Goal: Task Accomplishment & Management: Manage account settings

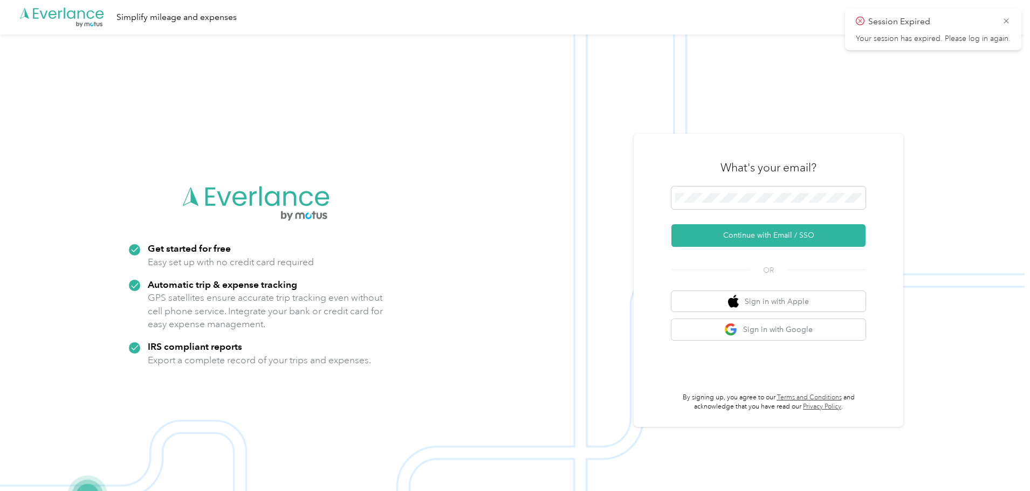
click at [721, 185] on div "What's your email?" at bounding box center [769, 168] width 194 height 38
click at [1006, 22] on icon at bounding box center [1006, 20] width 5 height 5
click at [744, 191] on span at bounding box center [769, 198] width 194 height 23
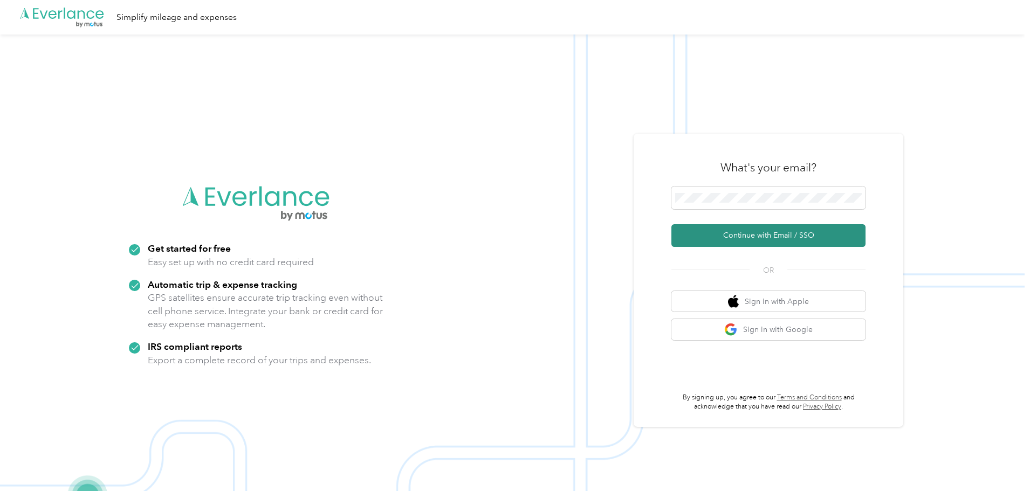
click at [835, 228] on button "Continue with Email / SSO" at bounding box center [769, 235] width 194 height 23
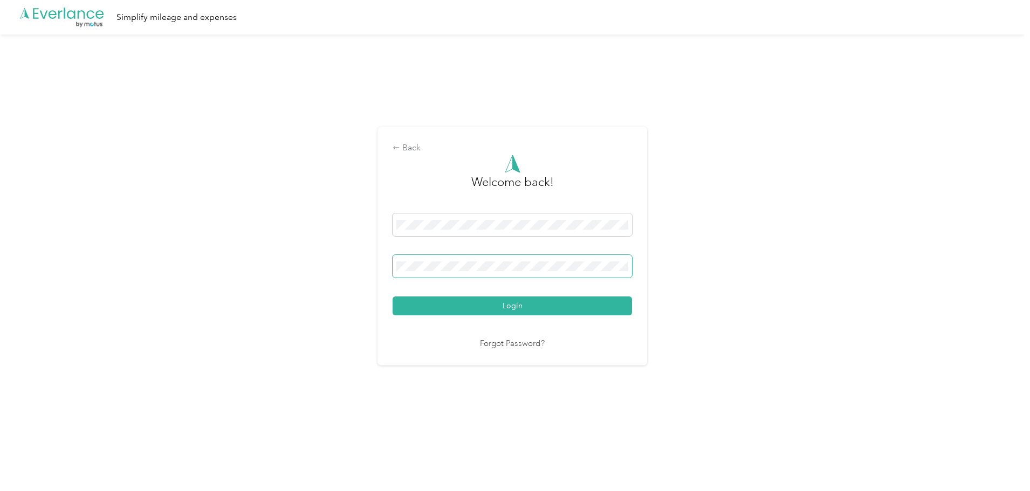
click at [393, 297] on button "Login" at bounding box center [513, 306] width 240 height 19
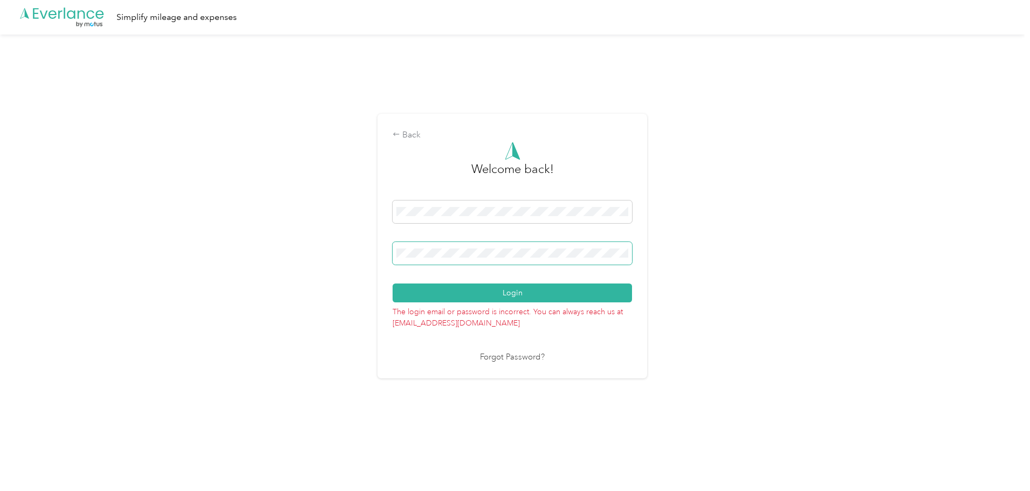
click at [446, 247] on span at bounding box center [513, 253] width 240 height 23
click at [393, 284] on button "Login" at bounding box center [513, 293] width 240 height 19
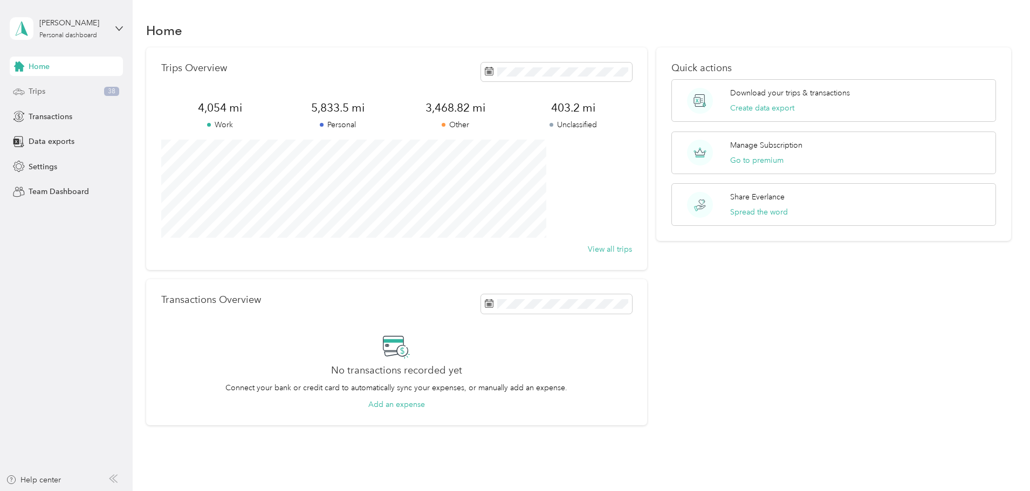
click at [110, 97] on div "Trips 38" at bounding box center [66, 91] width 113 height 19
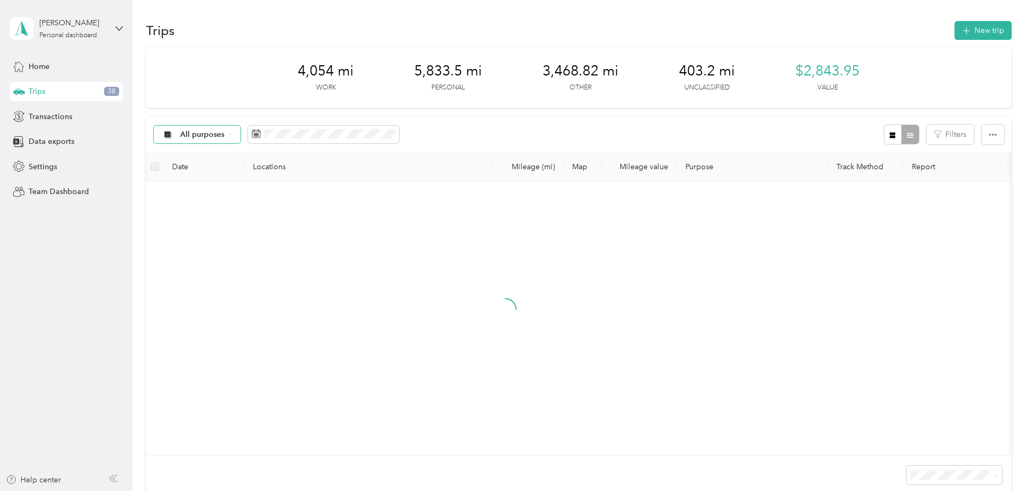
click at [233, 133] on icon at bounding box center [231, 134] width 4 height 4
click at [283, 173] on span "Unclassified" at bounding box center [278, 171] width 52 height 11
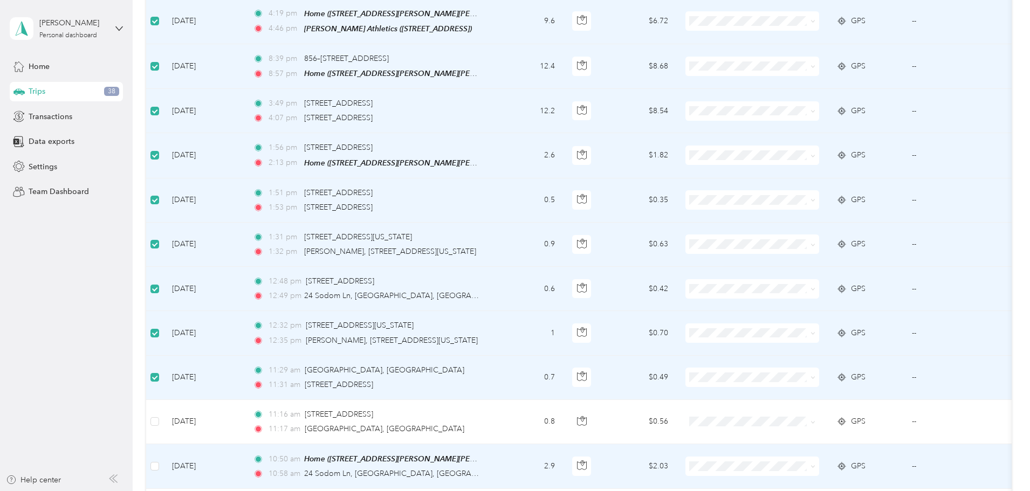
scroll to position [647, 0]
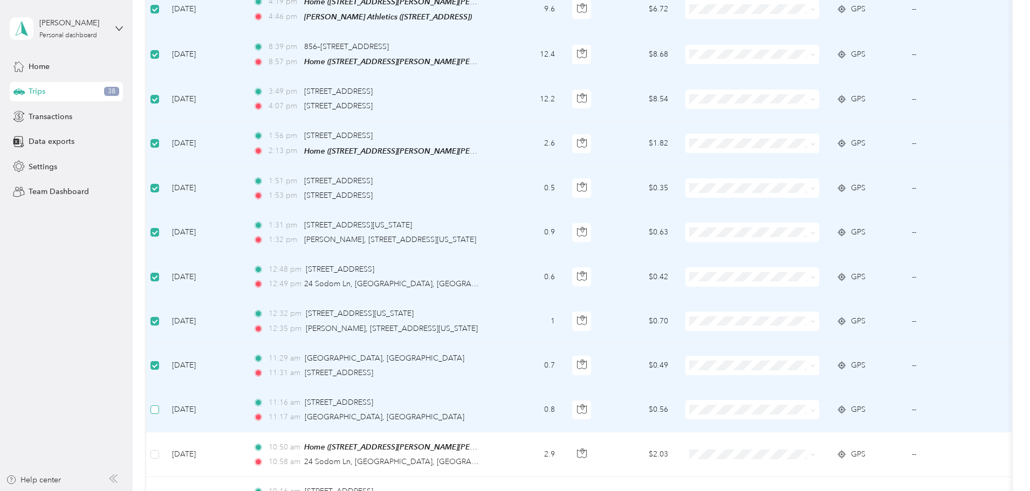
click at [159, 404] on label at bounding box center [155, 410] width 9 height 12
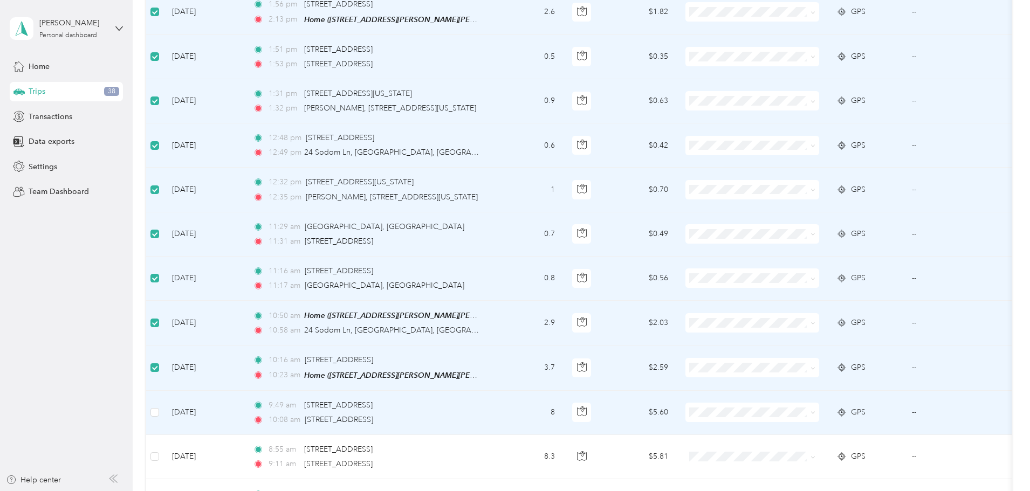
scroll to position [809, 0]
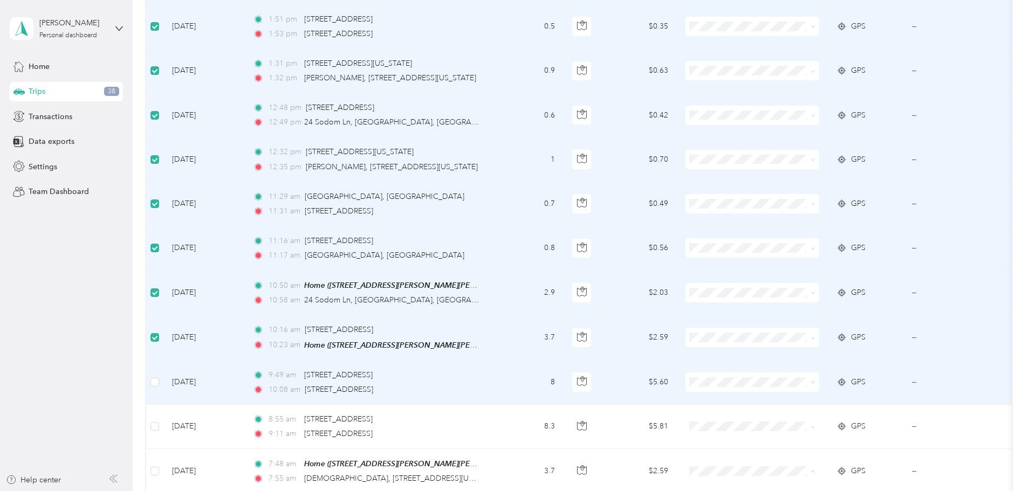
click at [163, 377] on td at bounding box center [154, 383] width 17 height 44
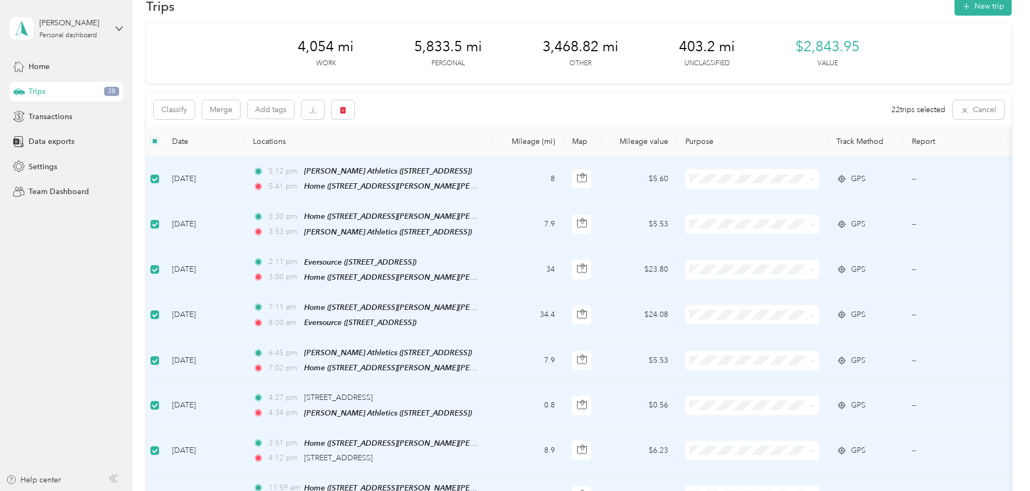
scroll to position [0, 0]
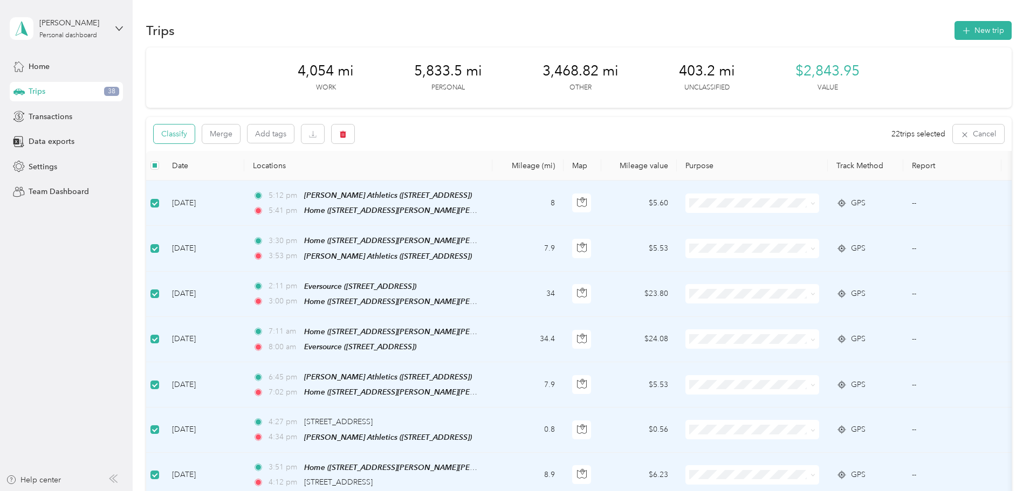
click at [195, 132] on button "Classify" at bounding box center [174, 134] width 41 height 19
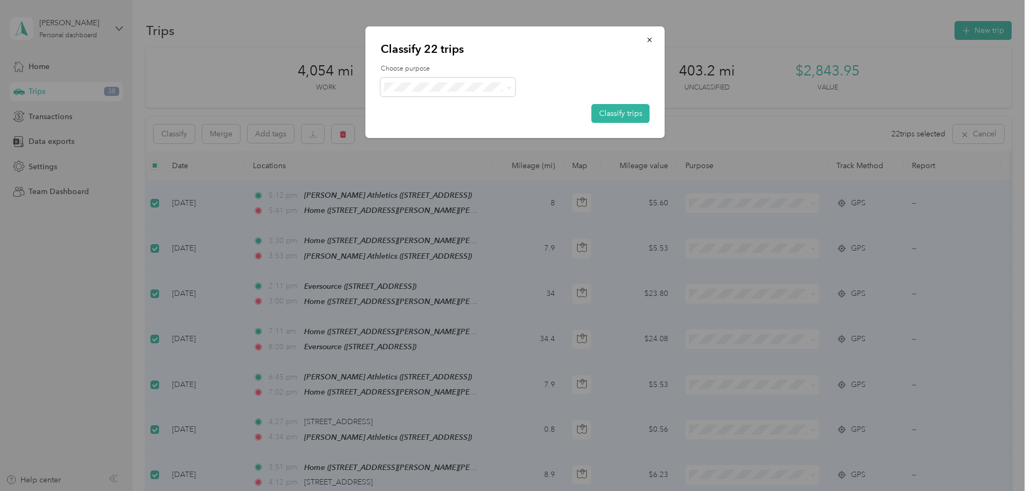
click at [433, 97] on div "Choose purpose Classify trips" at bounding box center [515, 93] width 269 height 59
click at [434, 122] on span "Personal" at bounding box center [457, 125] width 100 height 11
click at [615, 108] on button "Classify trips" at bounding box center [621, 113] width 58 height 19
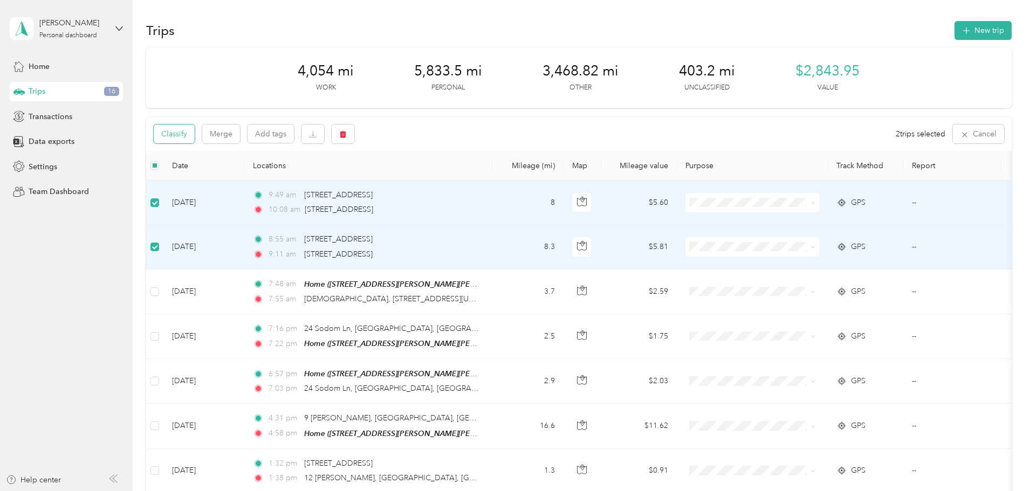
click at [195, 138] on button "Classify" at bounding box center [174, 134] width 41 height 19
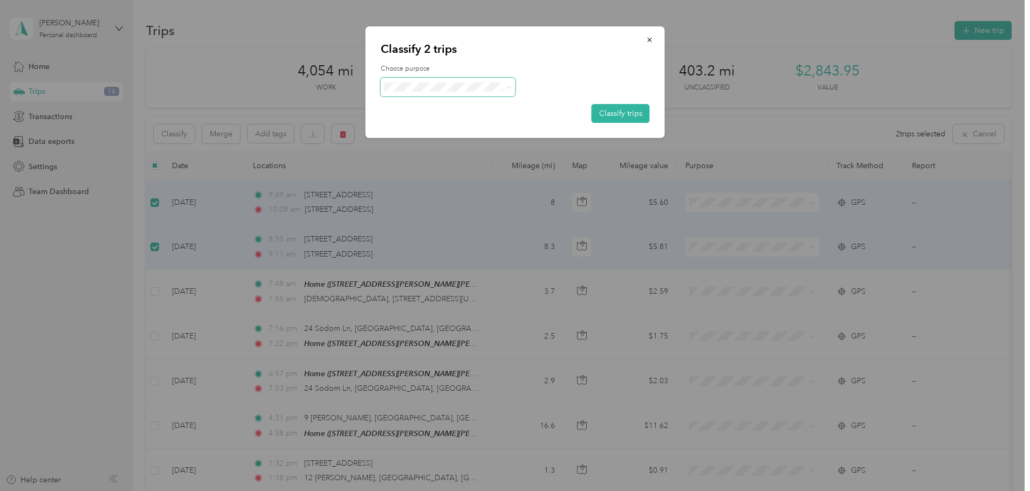
click at [456, 80] on span at bounding box center [448, 87] width 135 height 19
click at [467, 145] on span "Real Estate" at bounding box center [457, 144] width 100 height 11
click at [617, 110] on button "Classify trips" at bounding box center [621, 113] width 58 height 19
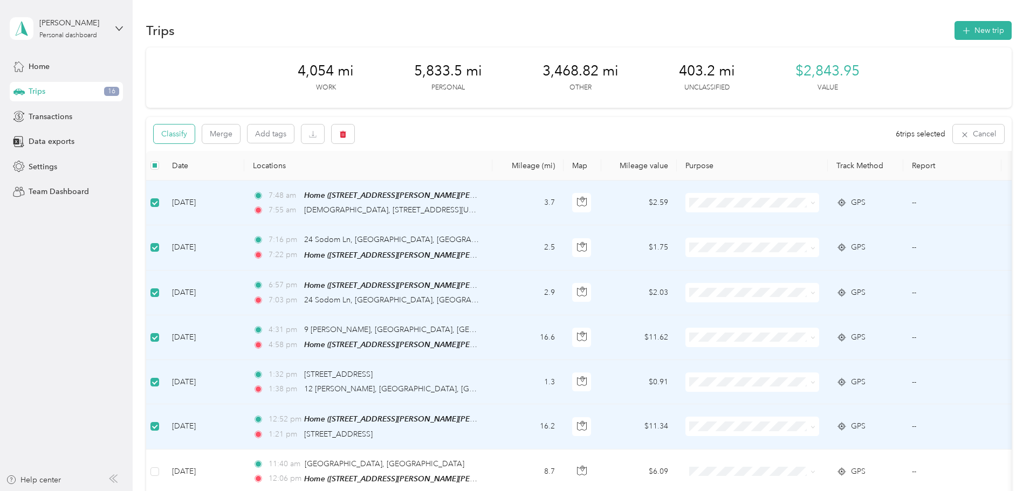
click at [195, 132] on button "Classify" at bounding box center [174, 134] width 41 height 19
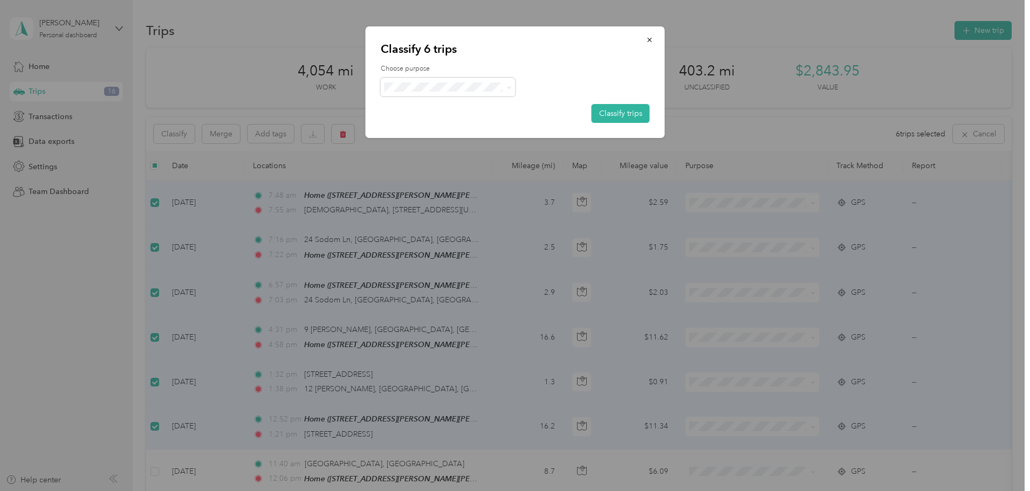
click at [467, 104] on span "Work" at bounding box center [457, 103] width 100 height 11
click at [483, 92] on span at bounding box center [448, 87] width 135 height 19
click at [459, 125] on span "Personal" at bounding box center [457, 124] width 100 height 11
click at [609, 111] on button "Classify trips" at bounding box center [621, 113] width 58 height 19
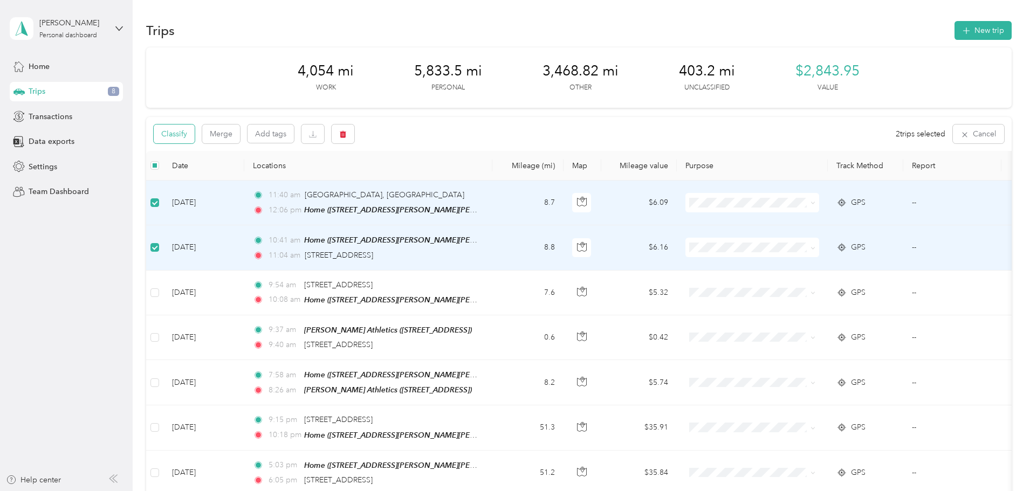
click at [195, 131] on button "Classify" at bounding box center [174, 134] width 41 height 19
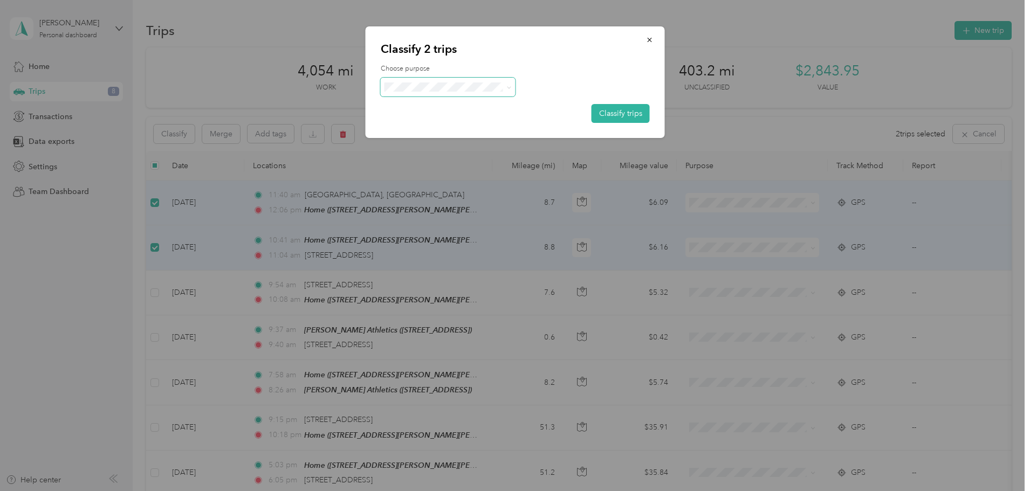
click at [472, 93] on span at bounding box center [448, 87] width 135 height 19
click at [649, 38] on icon "button" at bounding box center [650, 40] width 8 height 8
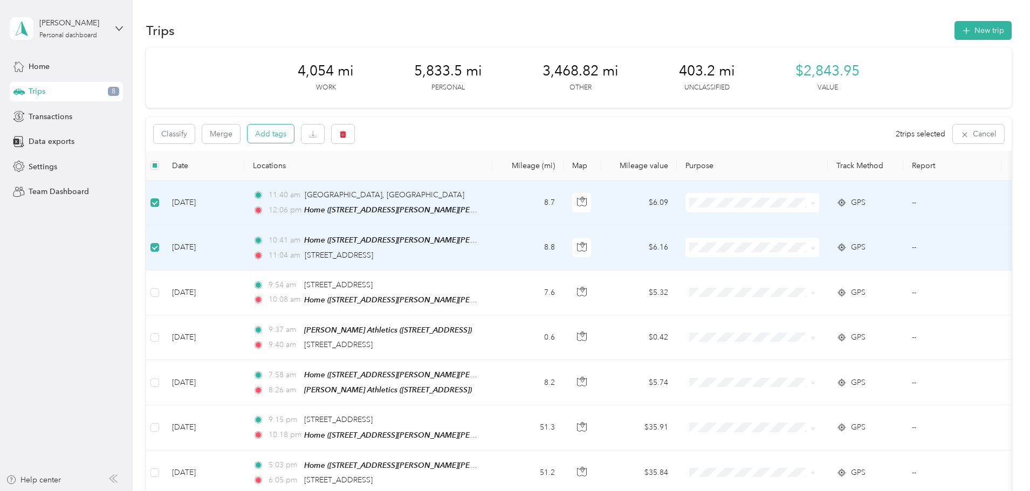
click at [294, 133] on button "Add tags" at bounding box center [271, 134] width 46 height 18
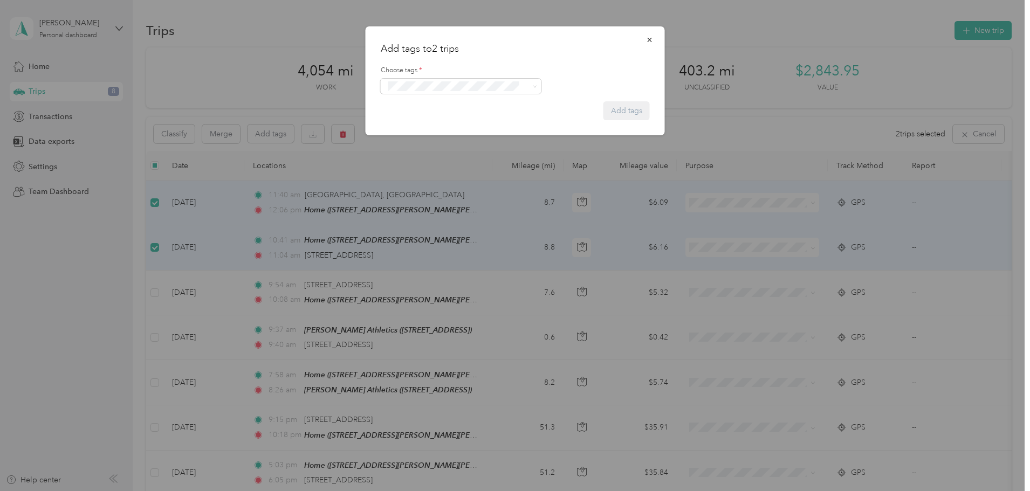
click at [460, 110] on span "Passenger Vehicle - Exclude From Personal Mileage" at bounding box center [461, 109] width 131 height 19
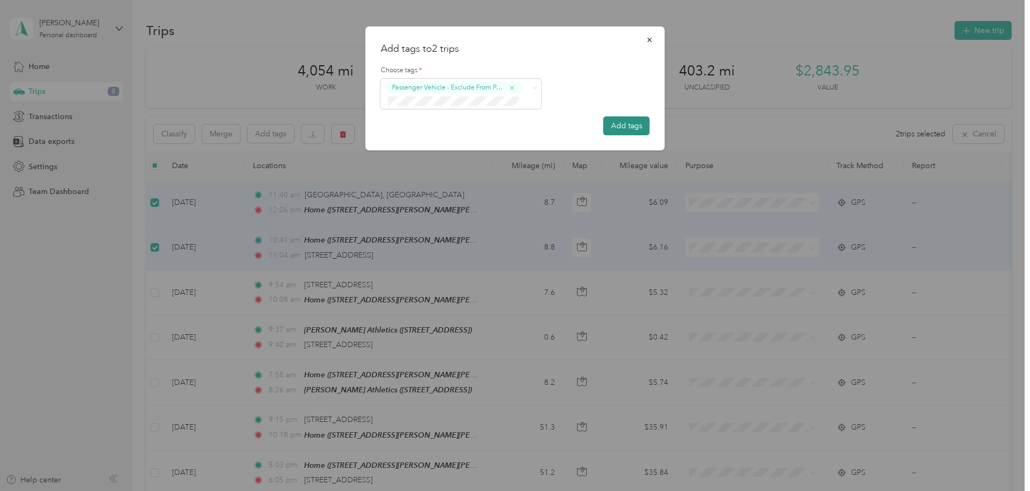
click at [614, 131] on button "Add tags" at bounding box center [627, 126] width 46 height 19
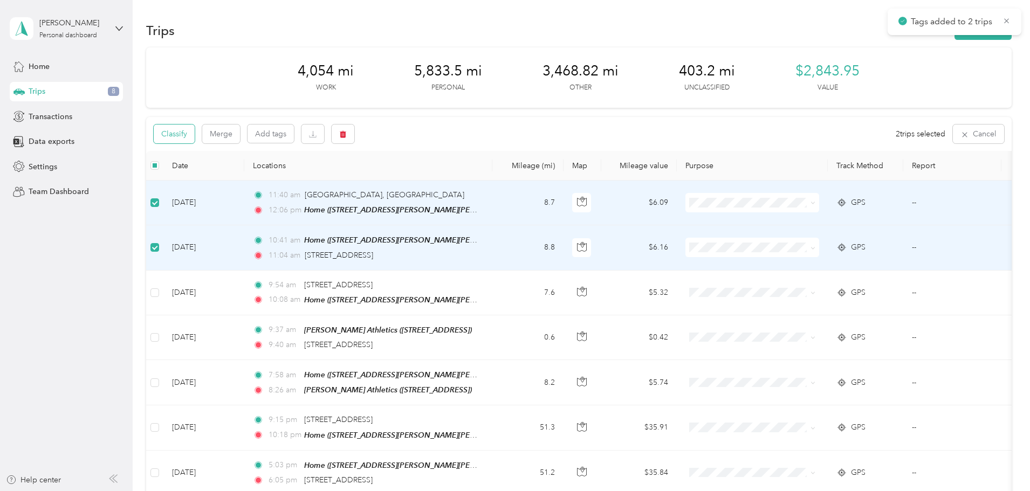
click at [195, 140] on button "Classify" at bounding box center [174, 134] width 41 height 19
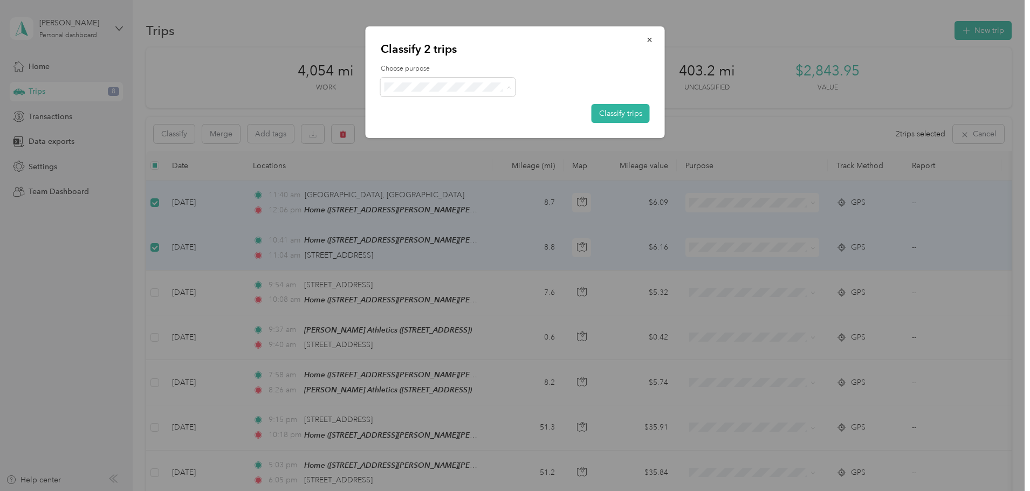
drag, startPoint x: 434, startPoint y: 162, endPoint x: 500, endPoint y: 153, distance: 66.9
click at [434, 162] on span "Other" at bounding box center [457, 163] width 100 height 11
click at [627, 115] on button "Classify trips" at bounding box center [621, 113] width 58 height 19
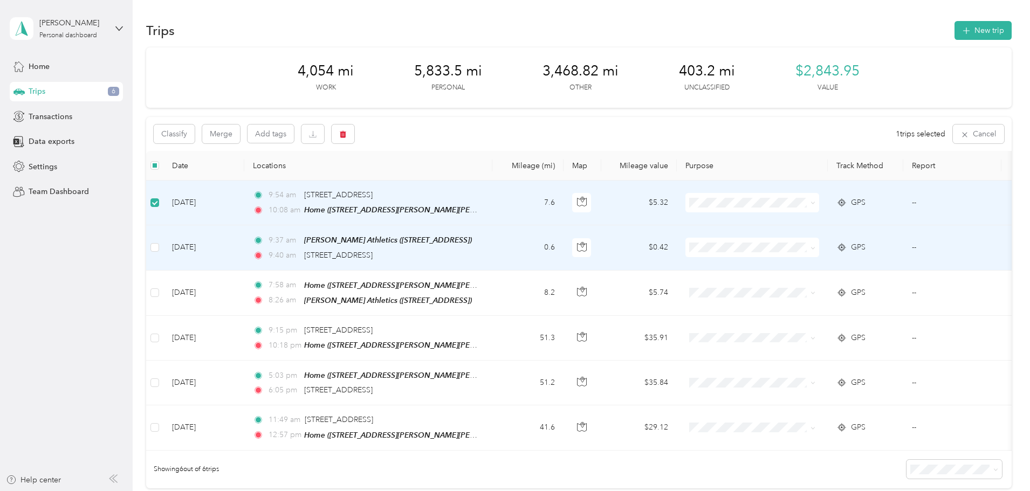
click at [163, 255] on td at bounding box center [154, 248] width 17 height 45
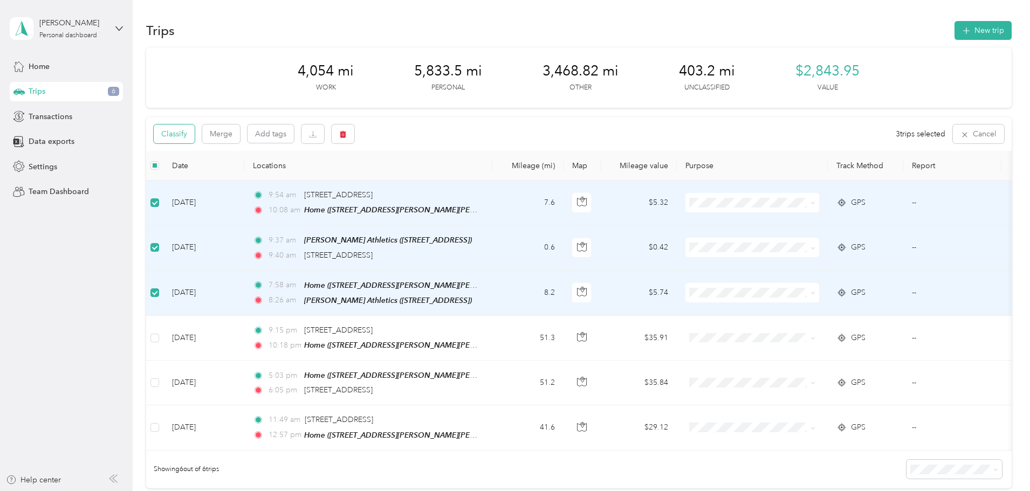
click at [195, 131] on button "Classify" at bounding box center [174, 134] width 41 height 19
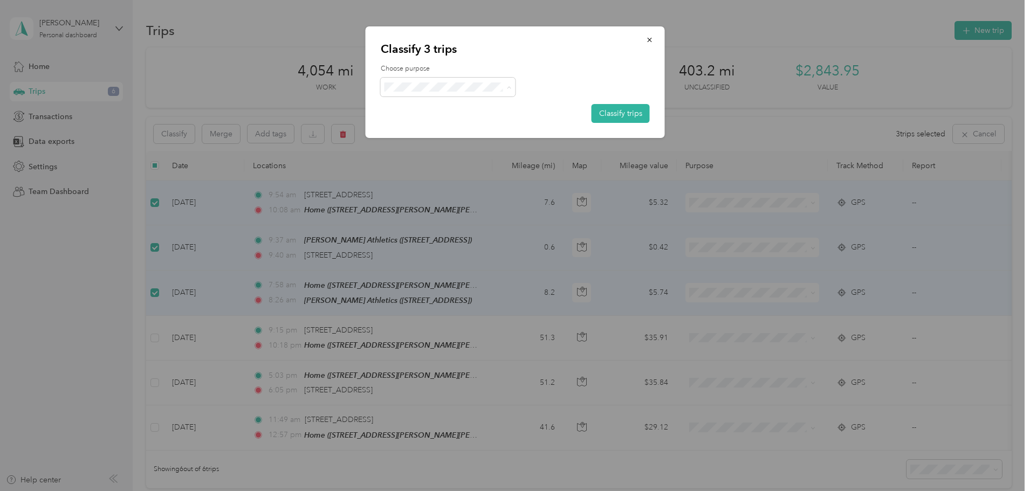
click at [447, 125] on span "Personal" at bounding box center [457, 125] width 100 height 11
click at [593, 111] on button "Classify trips" at bounding box center [621, 113] width 58 height 19
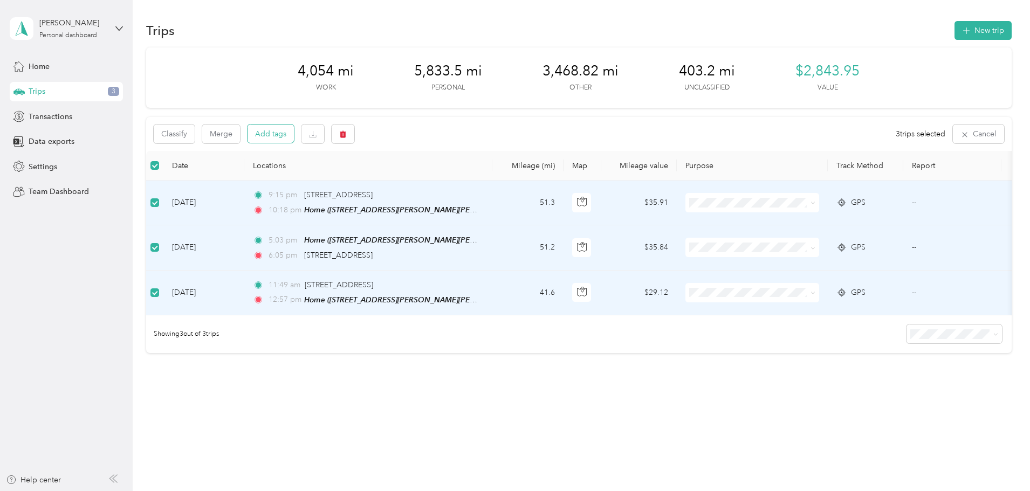
click at [294, 133] on button "Add tags" at bounding box center [271, 134] width 46 height 18
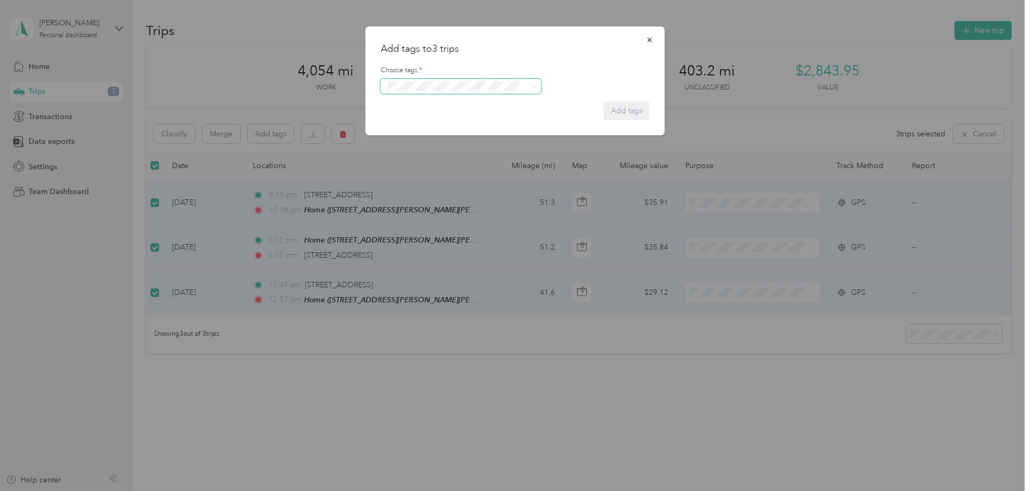
click at [458, 92] on span at bounding box center [454, 86] width 139 height 11
click at [454, 108] on span "Passenger Vehicle - Exclude From Personal Mileage" at bounding box center [461, 110] width 131 height 19
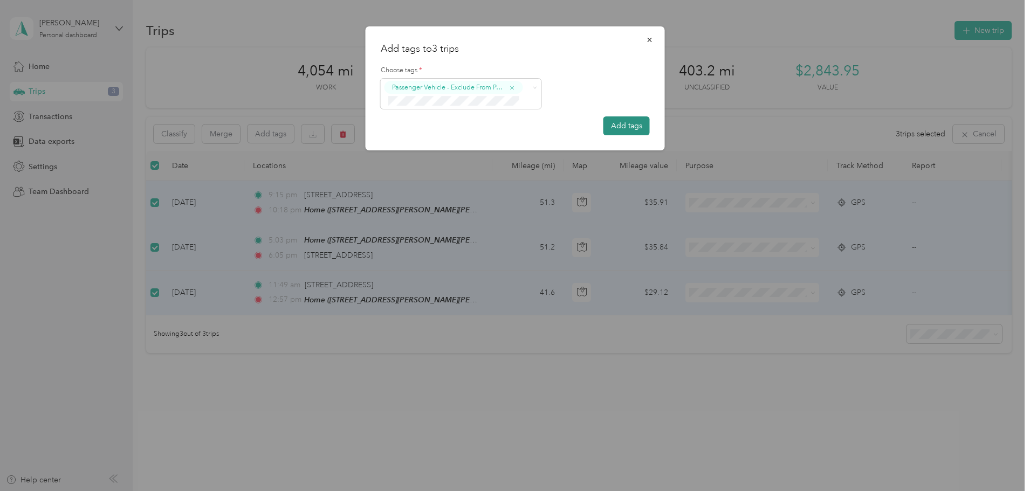
click at [622, 122] on button "Add tags" at bounding box center [627, 126] width 46 height 19
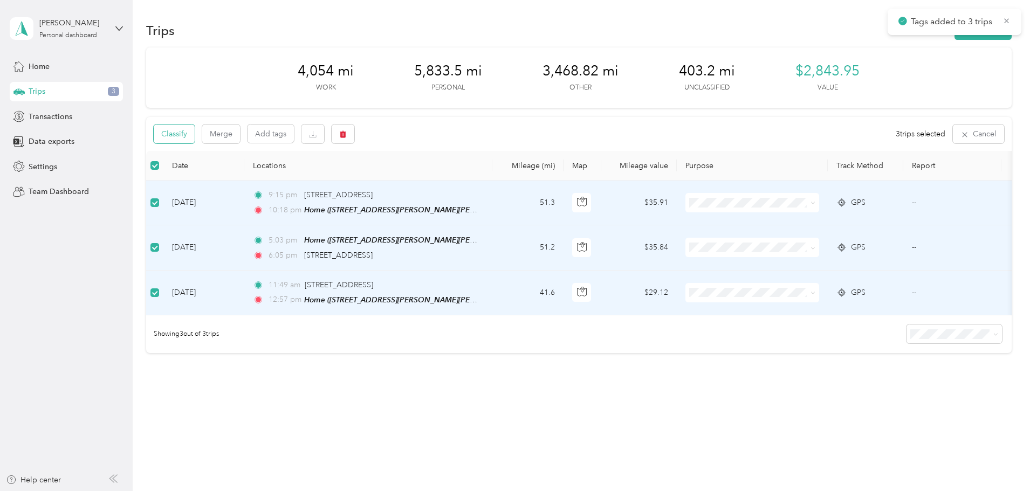
click at [195, 138] on button "Classify" at bounding box center [174, 134] width 41 height 19
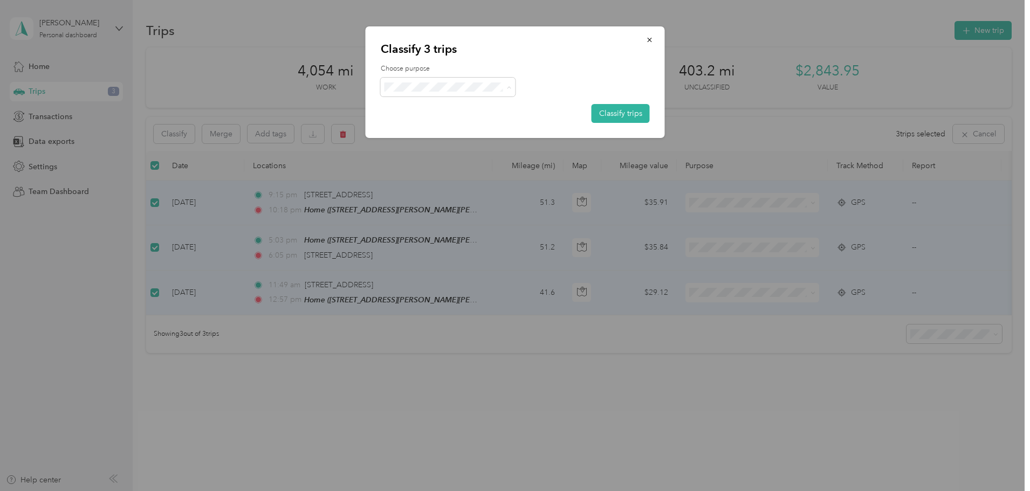
click at [444, 167] on li "Other" at bounding box center [448, 163] width 135 height 19
click at [627, 110] on button "Classify trips" at bounding box center [621, 113] width 58 height 19
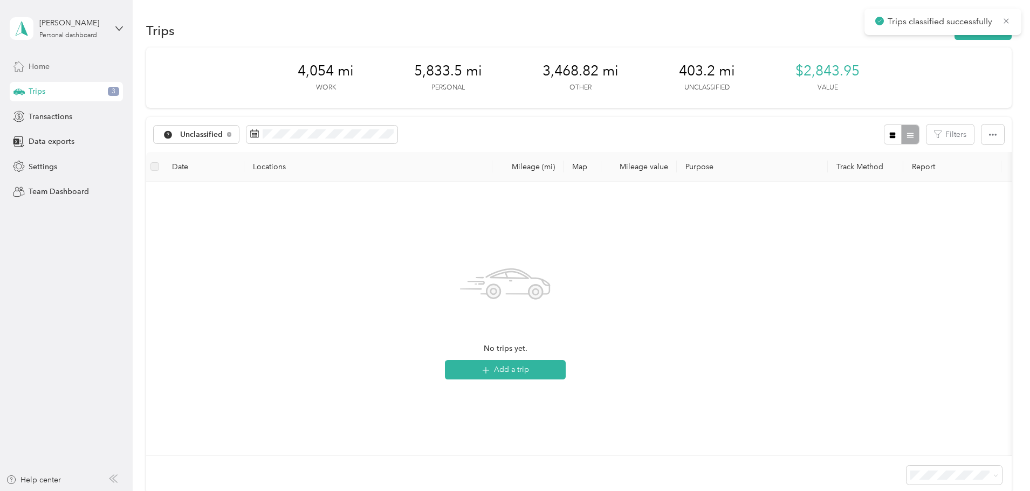
click at [53, 71] on div "Home" at bounding box center [66, 66] width 113 height 19
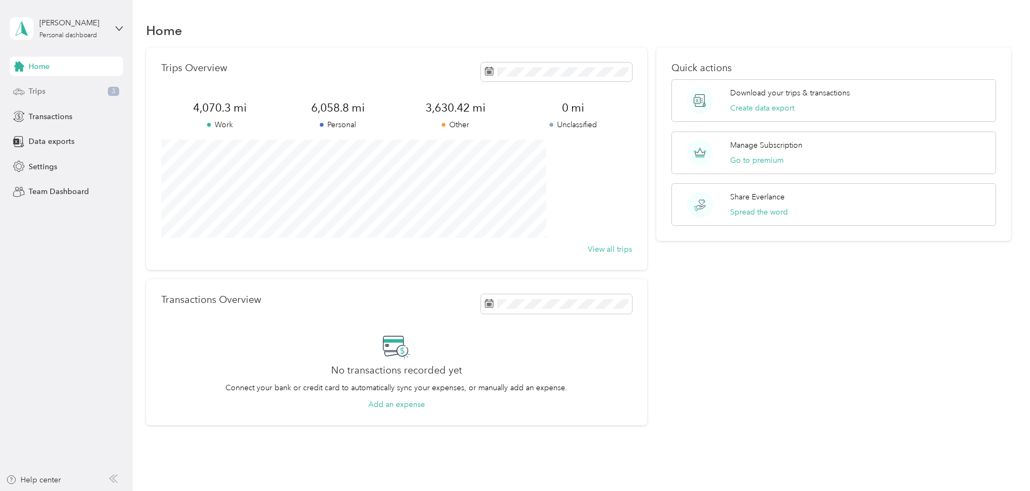
click at [60, 87] on div "Trips 3" at bounding box center [66, 91] width 113 height 19
